Goal: Information Seeking & Learning: Learn about a topic

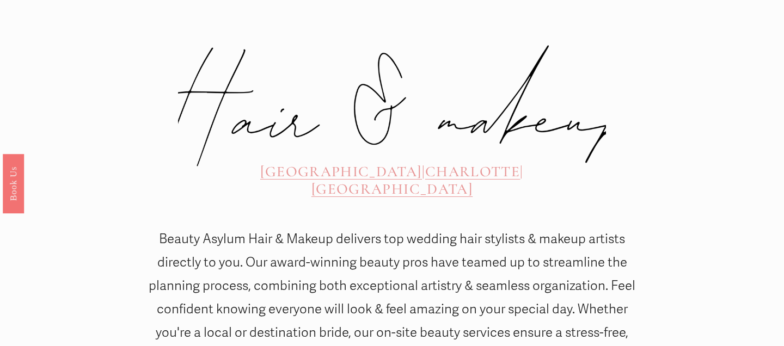
scroll to position [416, 0]
click at [425, 162] on span "CHARLOTTE" at bounding box center [472, 171] width 95 height 18
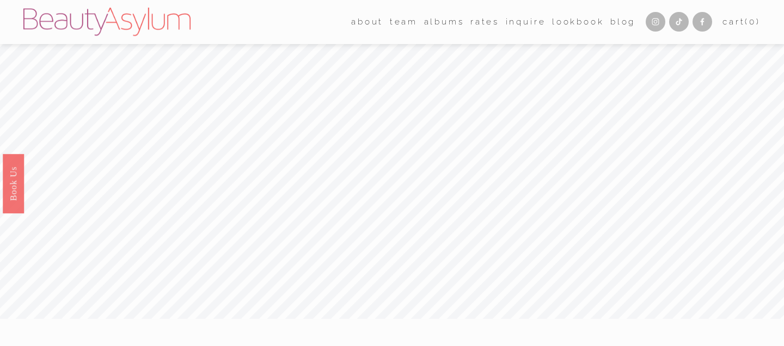
click at [435, 23] on link "albums" at bounding box center [444, 22] width 40 height 17
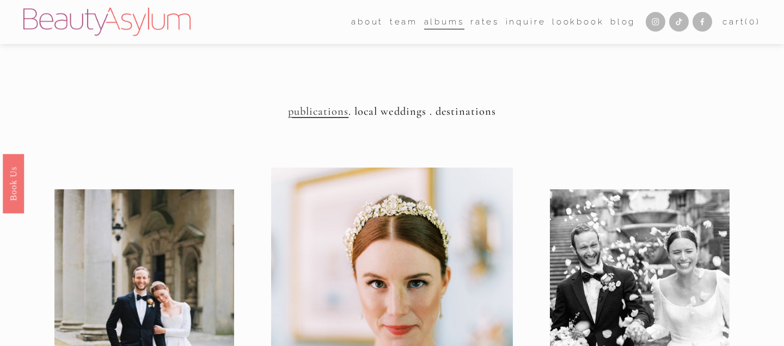
click at [479, 29] on link "Rates" at bounding box center [485, 22] width 29 height 17
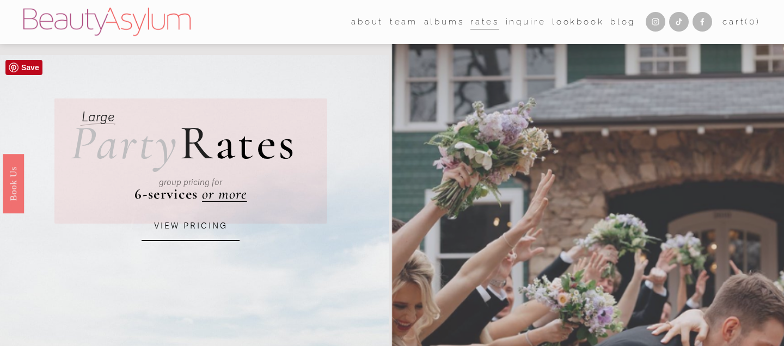
click at [200, 228] on link "VIEW PRICING" at bounding box center [191, 226] width 98 height 29
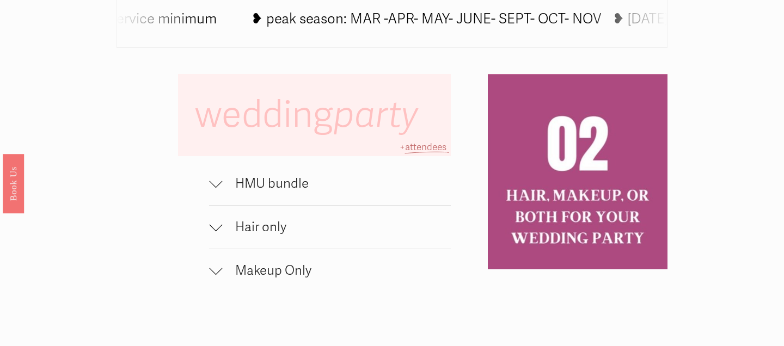
scroll to position [659, 0]
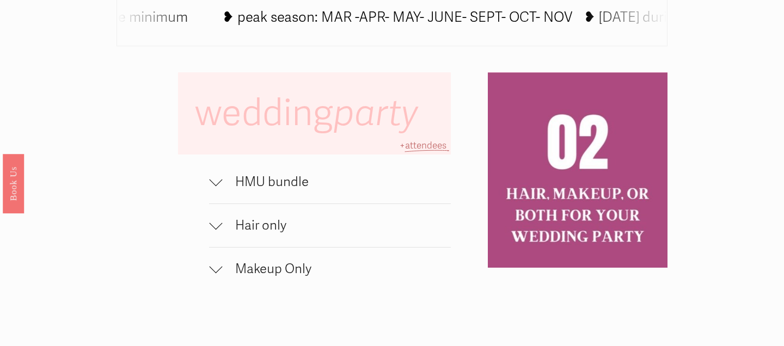
click at [313, 181] on span "HMU bundle" at bounding box center [336, 182] width 229 height 16
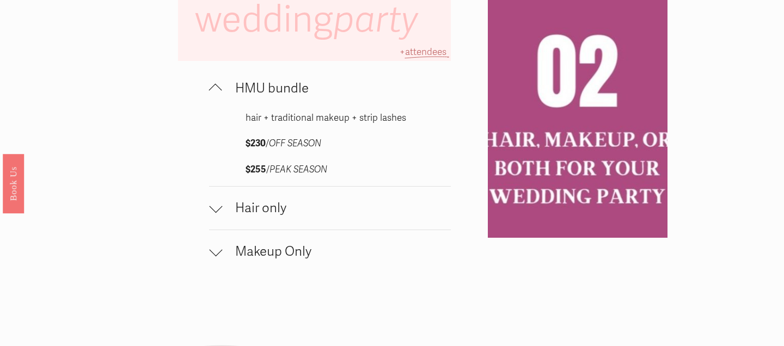
scroll to position [760, 0]
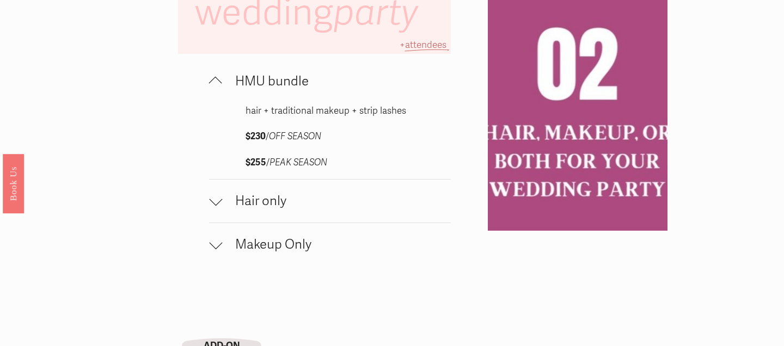
click at [307, 195] on span "Hair only" at bounding box center [336, 201] width 229 height 16
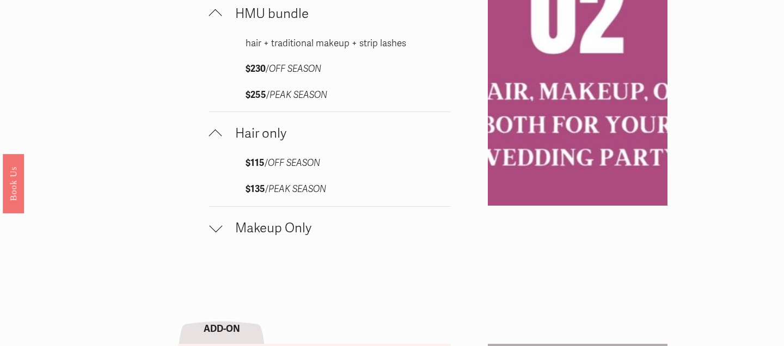
scroll to position [829, 0]
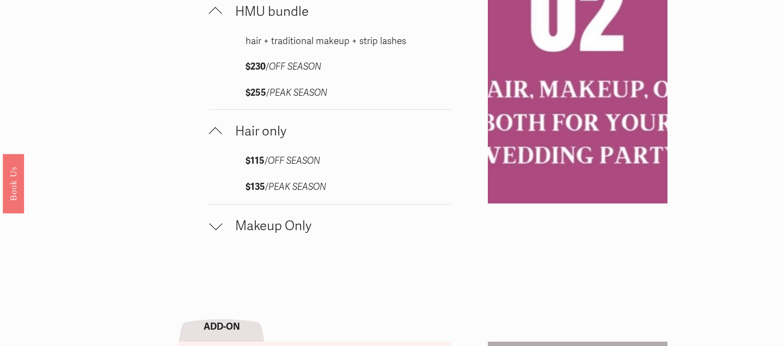
click at [306, 224] on span "Makeup Only" at bounding box center [336, 226] width 229 height 16
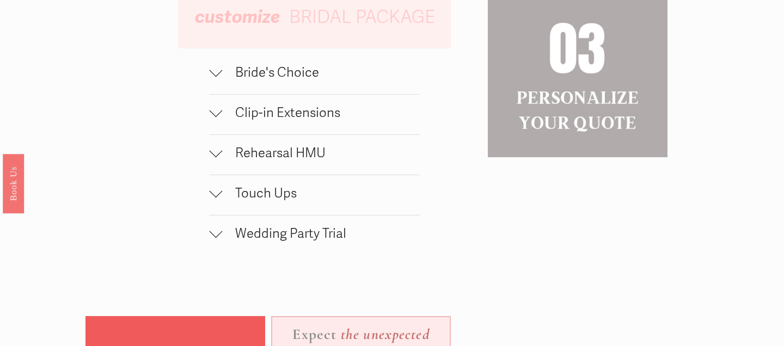
scroll to position [1260, 0]
click at [285, 233] on span "Wedding Party Trial" at bounding box center [321, 233] width 198 height 16
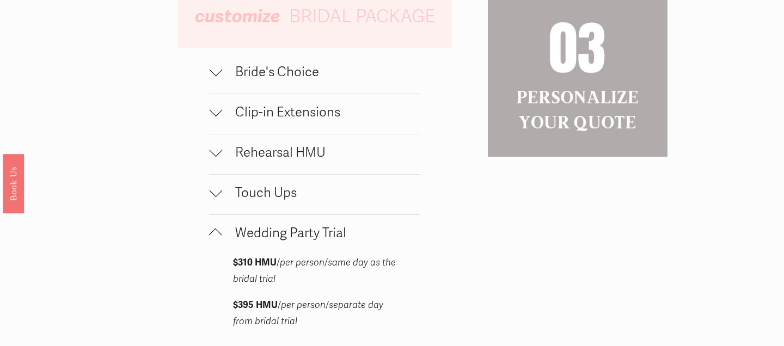
click at [286, 233] on span "Wedding Party Trial" at bounding box center [321, 233] width 198 height 16
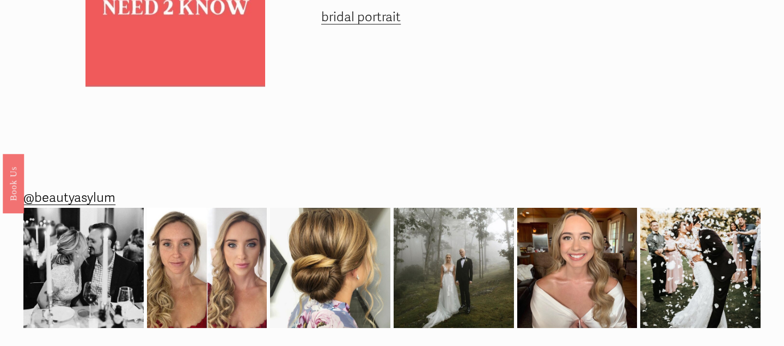
scroll to position [1699, 0]
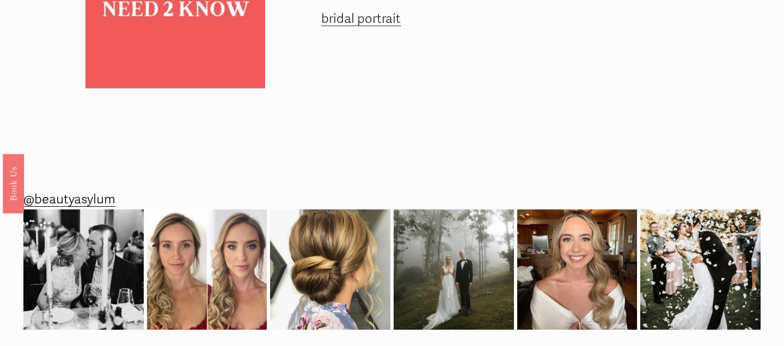
click at [374, 22] on span "bridal portrait" at bounding box center [361, 19] width 80 height 16
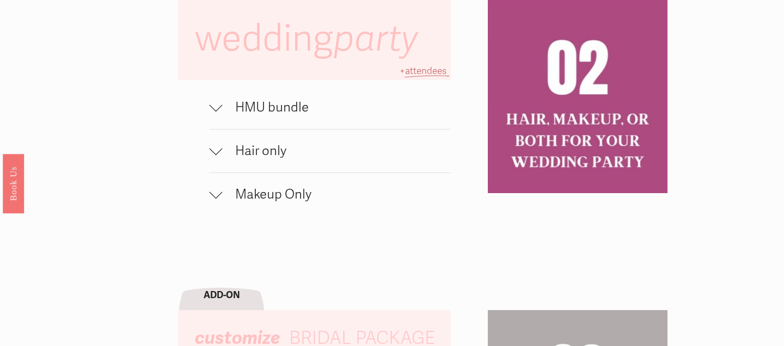
scroll to position [708, 0]
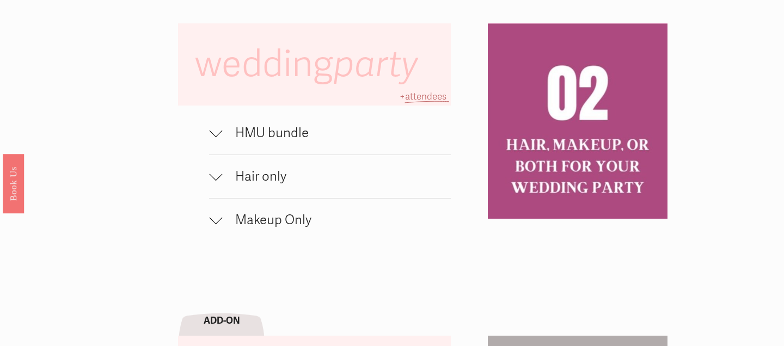
click at [312, 217] on span "Makeup Only" at bounding box center [336, 220] width 229 height 16
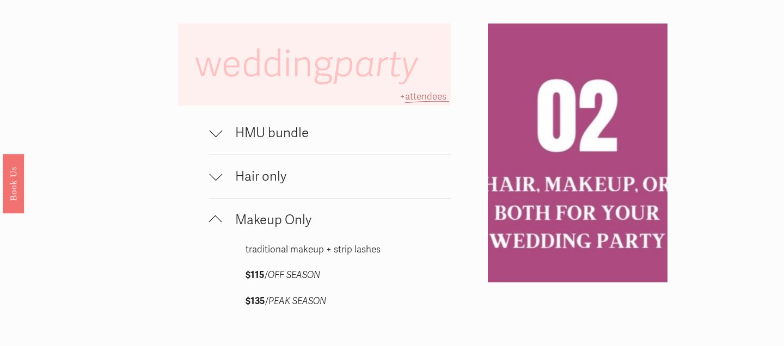
click at [300, 138] on span "HMU bundle" at bounding box center [336, 133] width 229 height 16
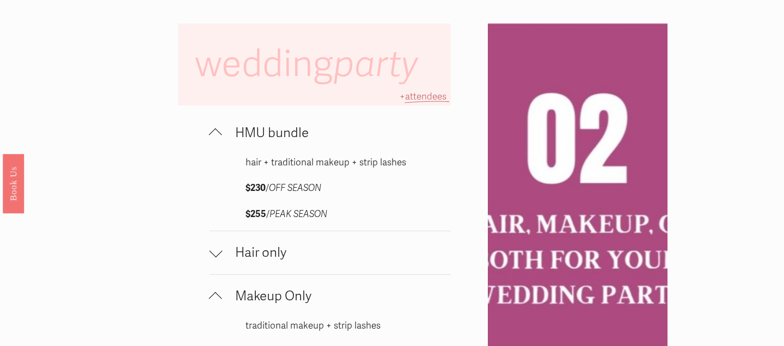
scroll to position [752, 0]
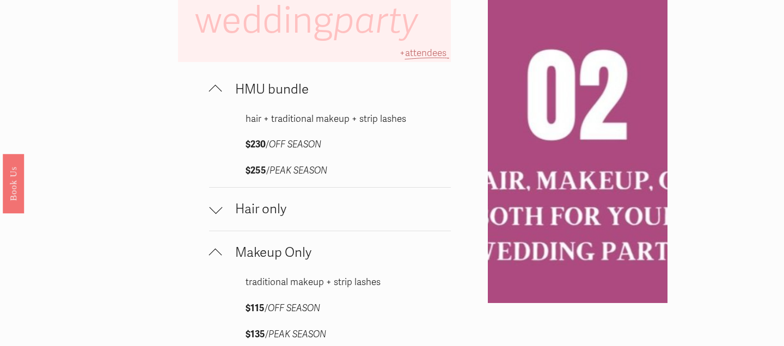
click at [351, 211] on span "Hair only" at bounding box center [336, 210] width 229 height 16
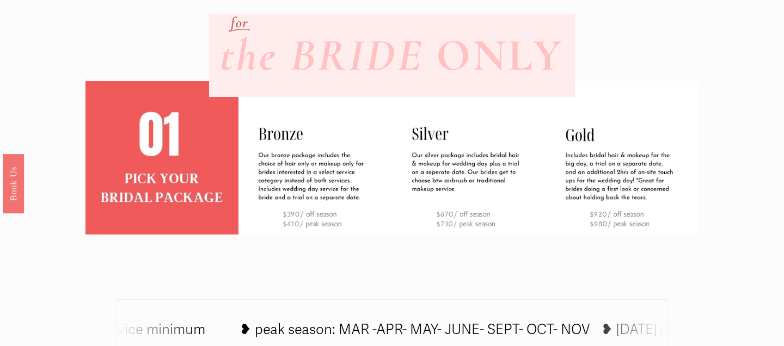
scroll to position [0, 0]
